Goal: Share content

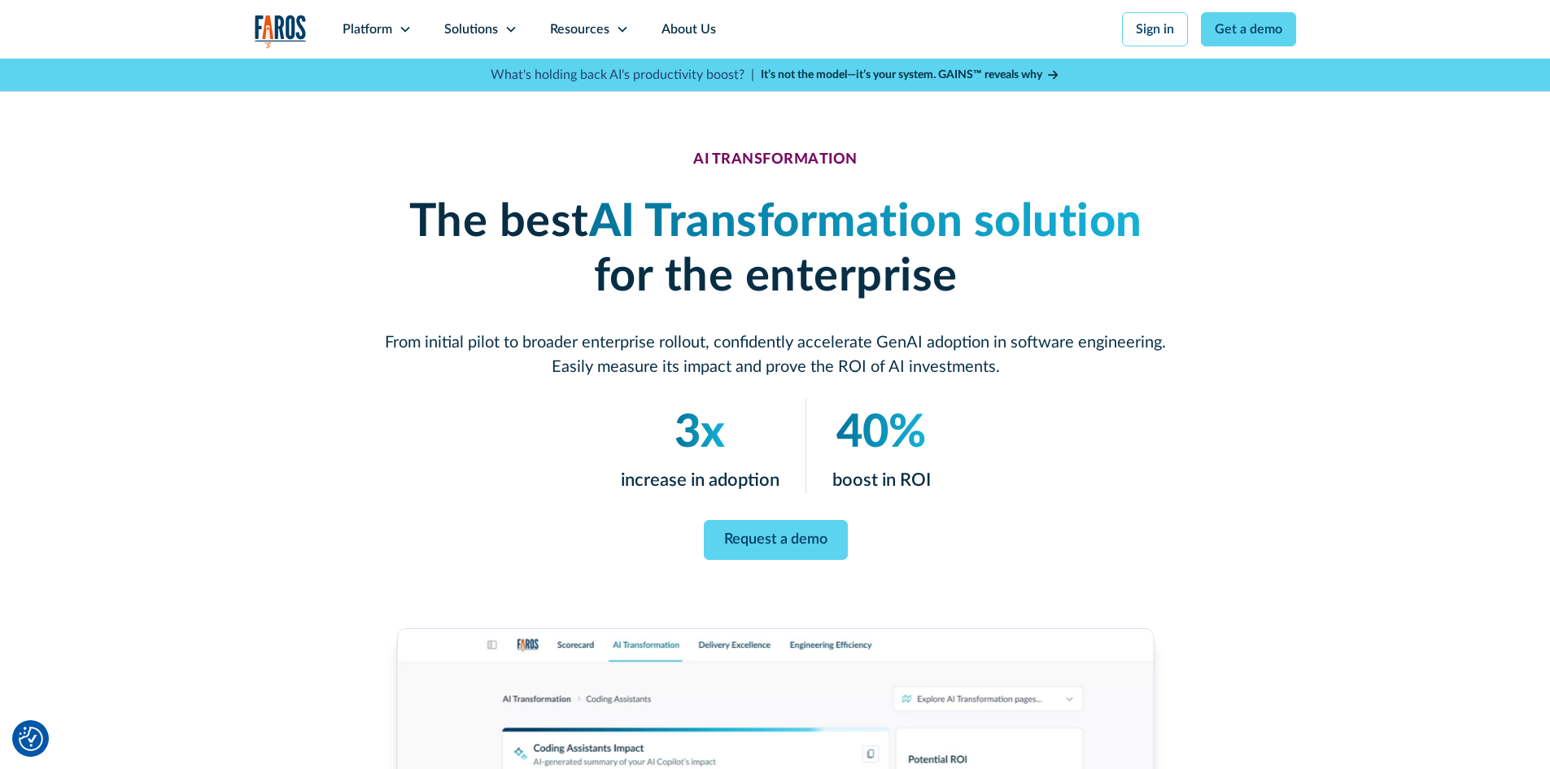
drag, startPoint x: 983, startPoint y: 72, endPoint x: 985, endPoint y: 81, distance: 9.1
click at [983, 72] on strong "It’s not the model—it’s your system. GAINS™ reveals why" at bounding box center [902, 74] width 282 height 11
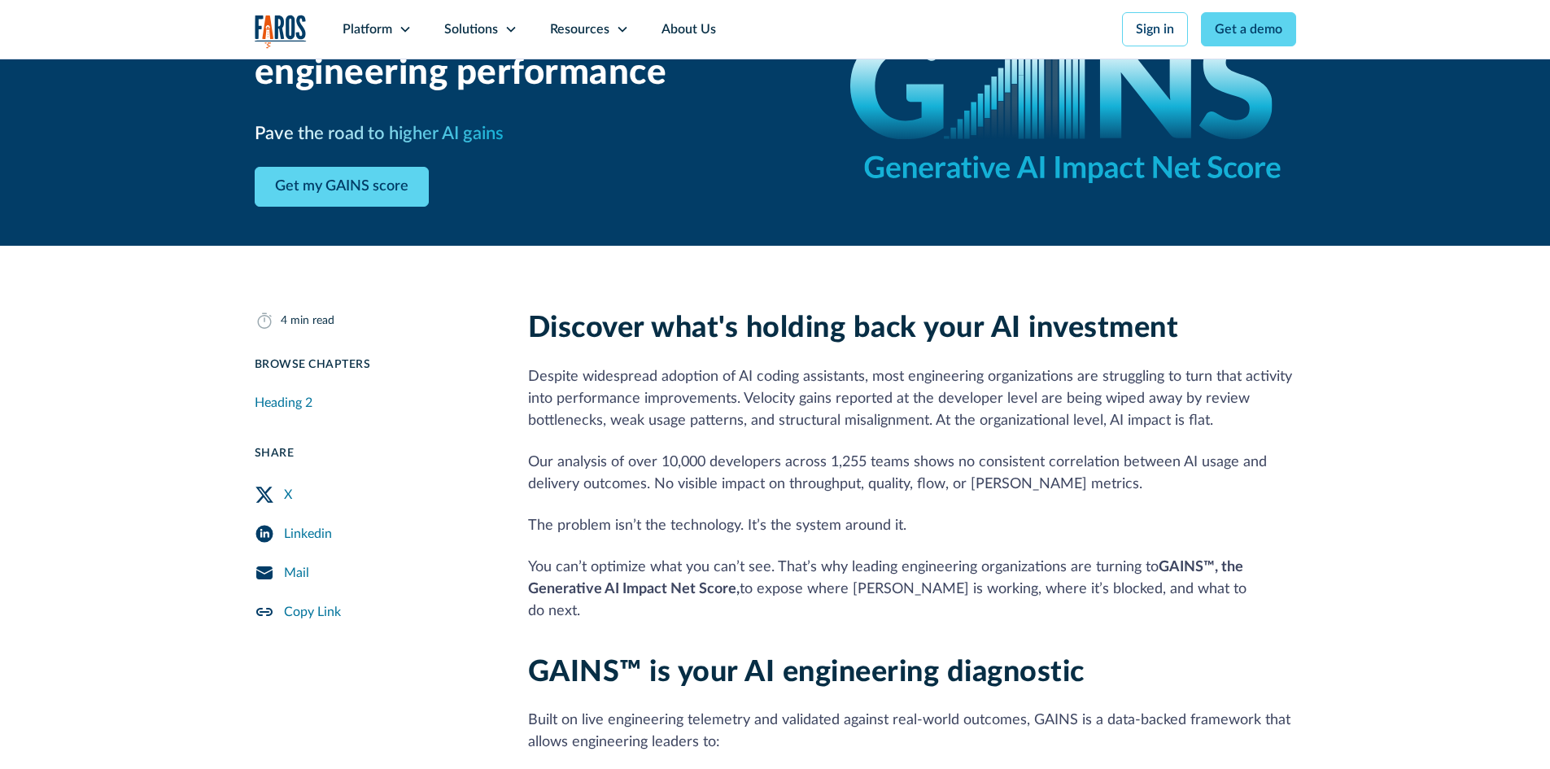
scroll to position [326, 0]
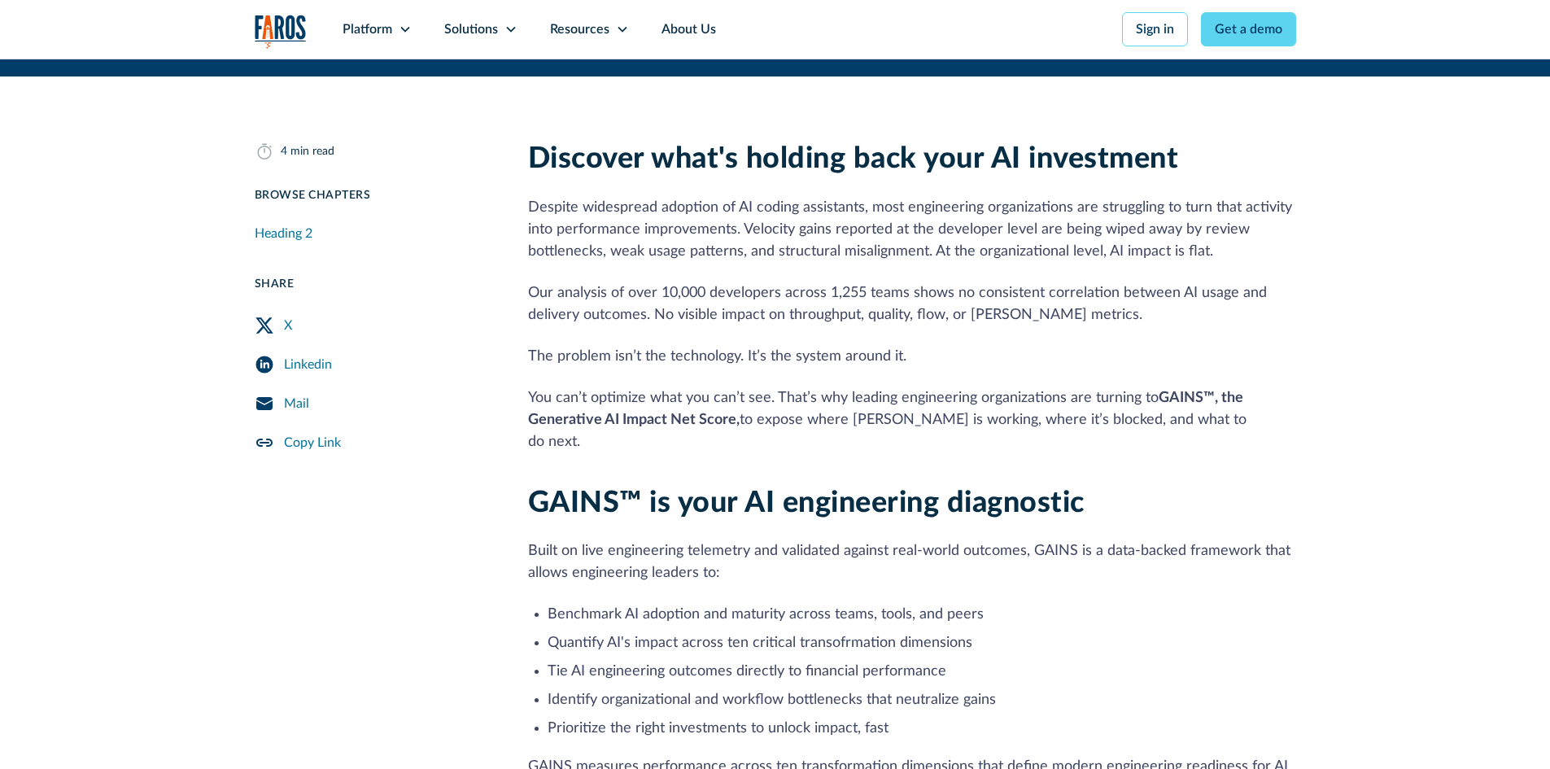
drag, startPoint x: 300, startPoint y: 409, endPoint x: 308, endPoint y: 413, distance: 8.4
click at [300, 409] on div "Mail" at bounding box center [296, 404] width 25 height 20
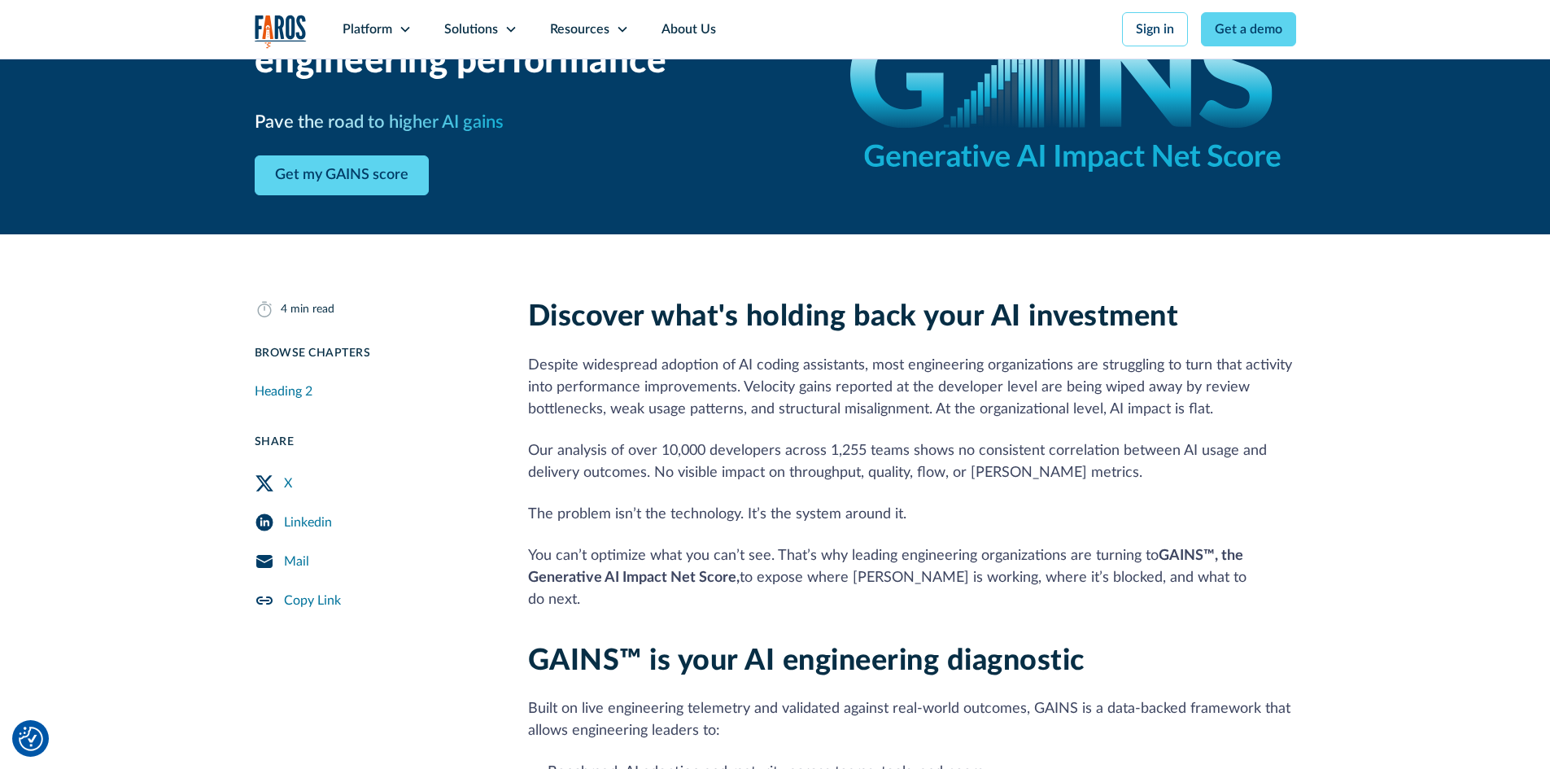
scroll to position [326, 0]
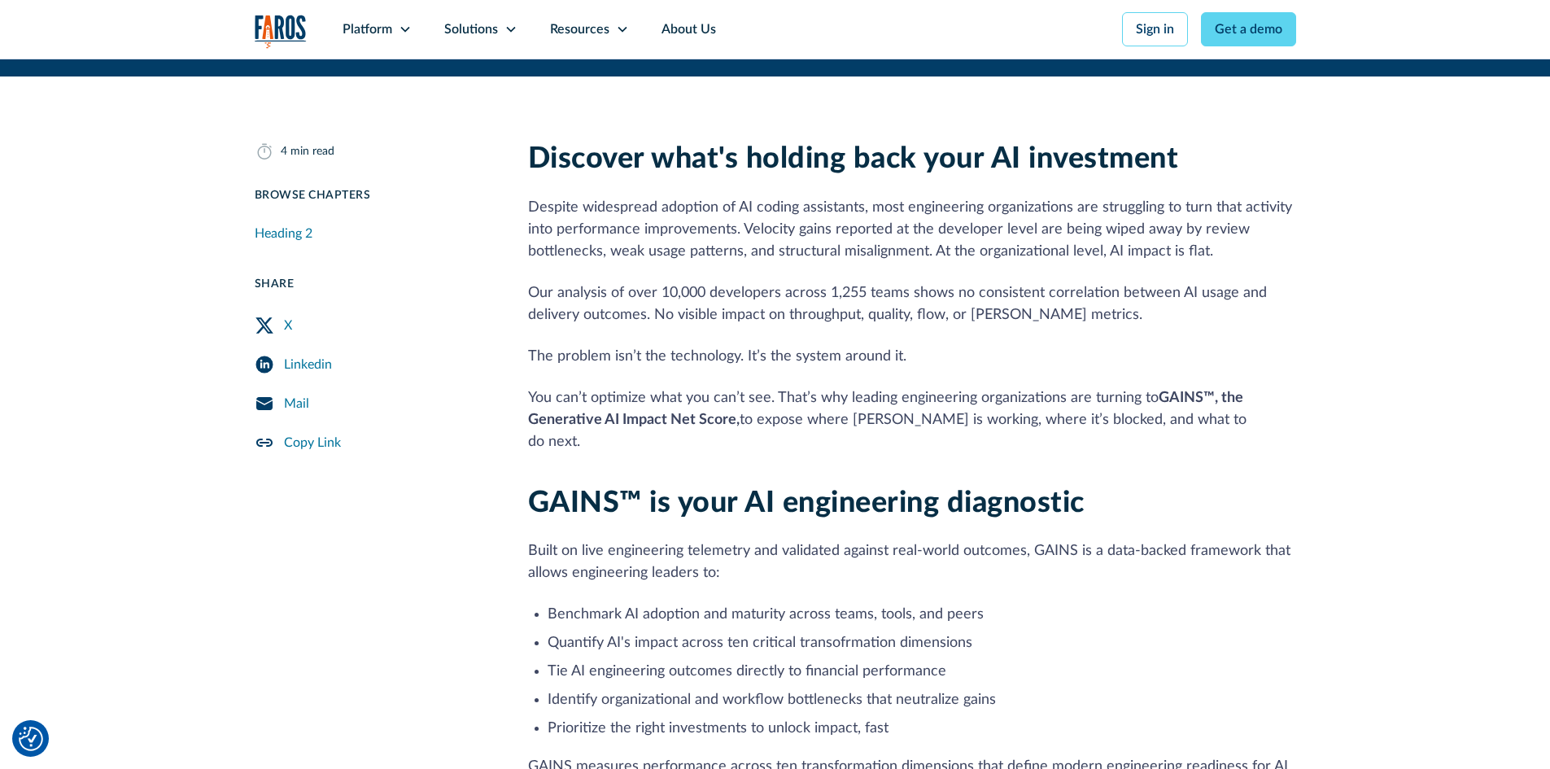
click at [30, 734] on img "Cookie Settings" at bounding box center [31, 739] width 24 height 24
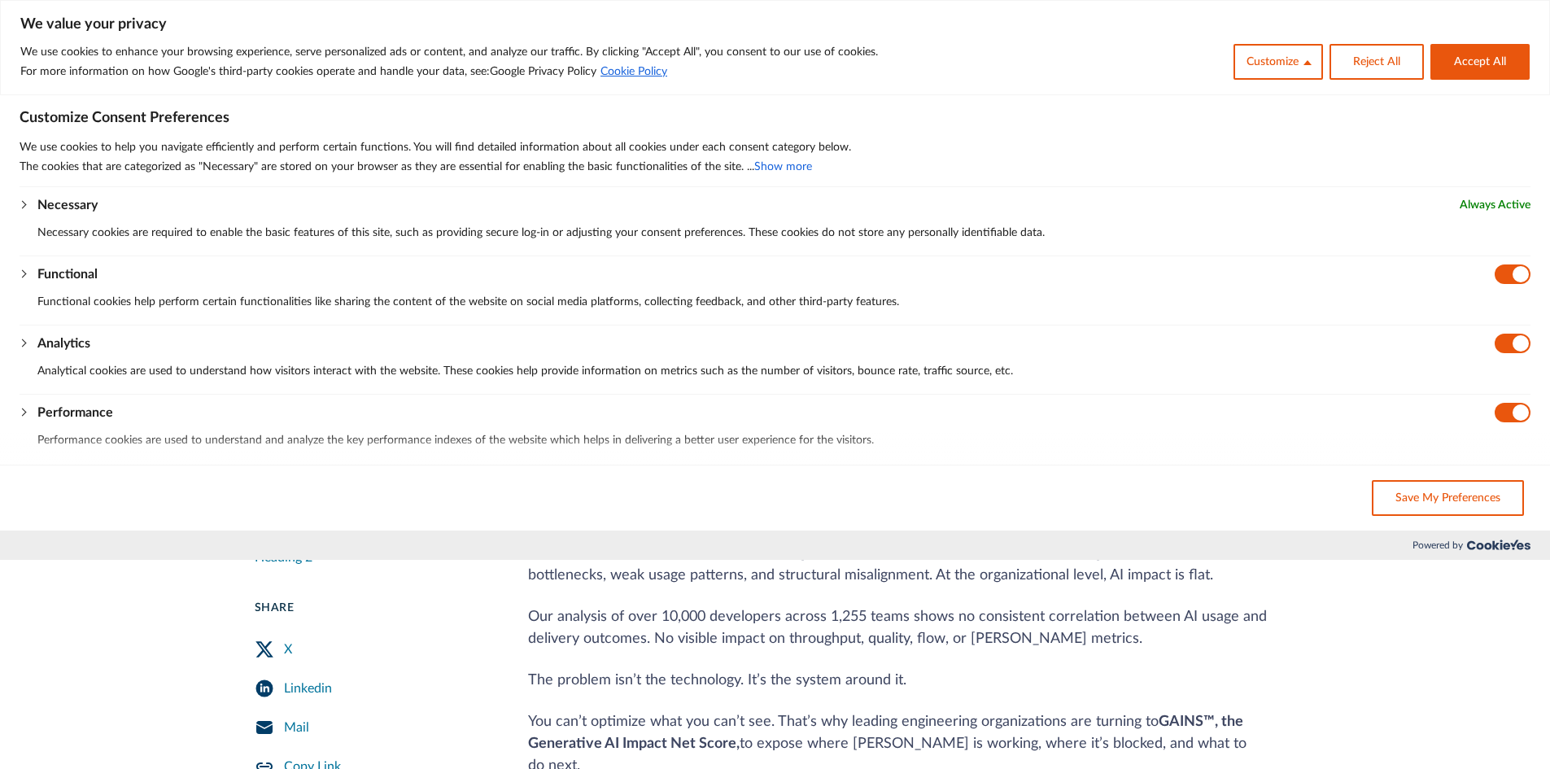
scroll to position [0, 0]
click at [1487, 63] on button "Accept All" at bounding box center [1480, 62] width 99 height 36
